Goal: Task Accomplishment & Management: Manage account settings

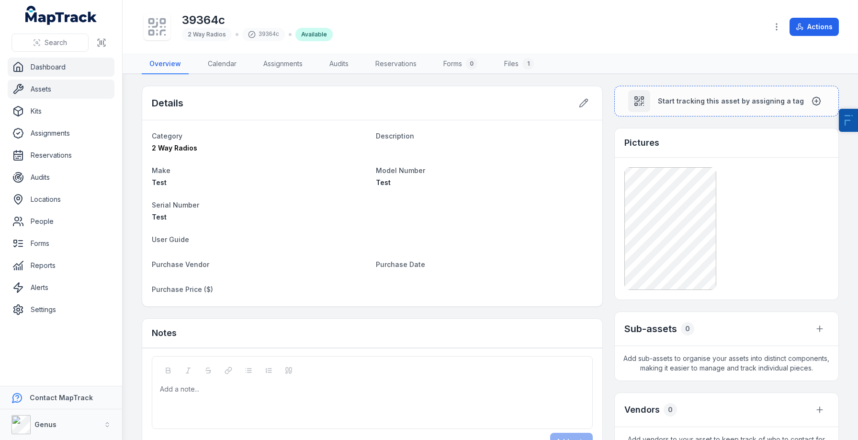
click at [69, 69] on link "Dashboard" at bounding box center [61, 66] width 107 height 19
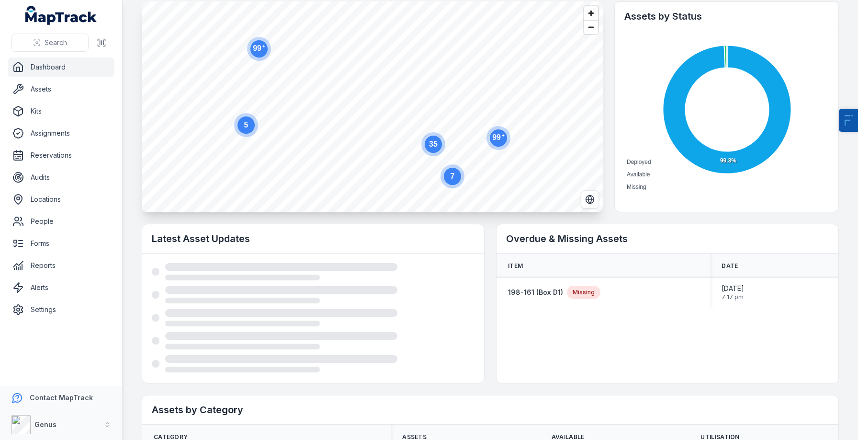
scroll to position [75, 0]
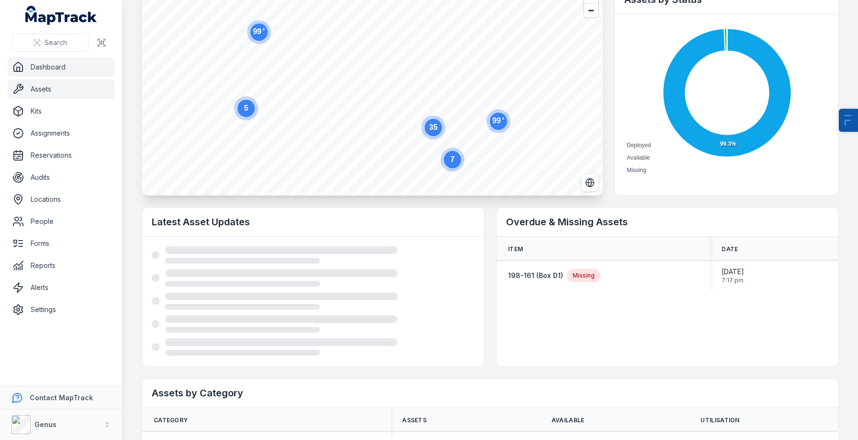
click at [29, 85] on link "Assets" at bounding box center [61, 88] width 107 height 19
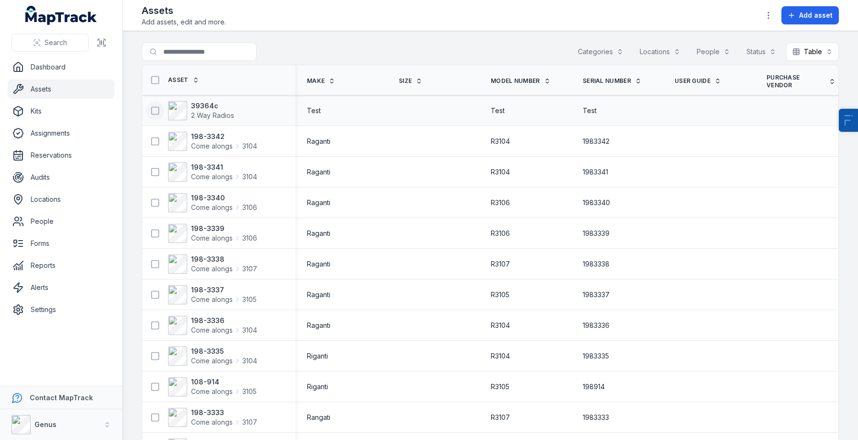
click at [156, 107] on icon at bounding box center [155, 111] width 10 height 10
click at [520, 423] on button "button" at bounding box center [525, 416] width 32 height 18
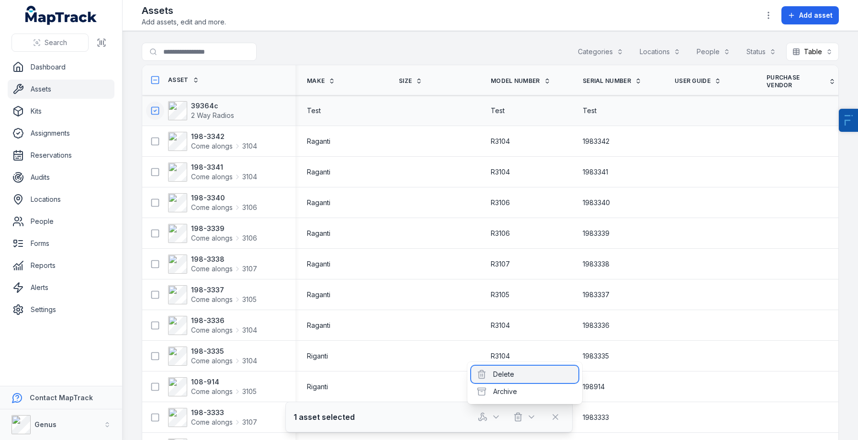
click at [526, 376] on div "Delete" at bounding box center [524, 373] width 107 height 17
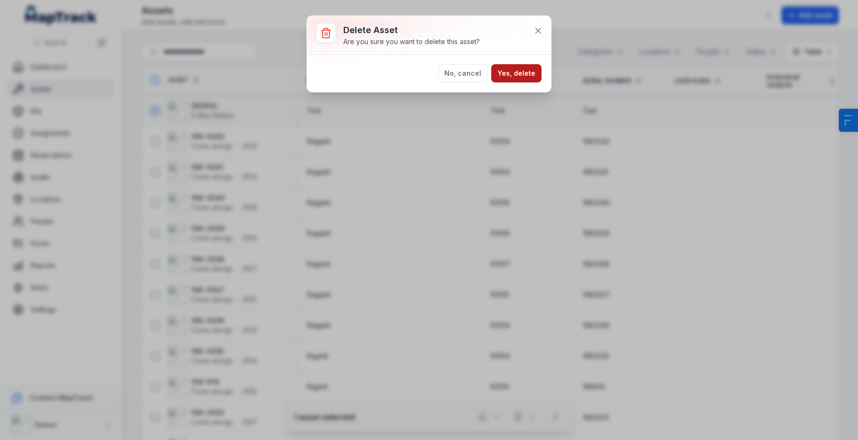
click at [521, 74] on button "Yes, delete" at bounding box center [516, 73] width 50 height 18
